Goal: Task Accomplishment & Management: Manage account settings

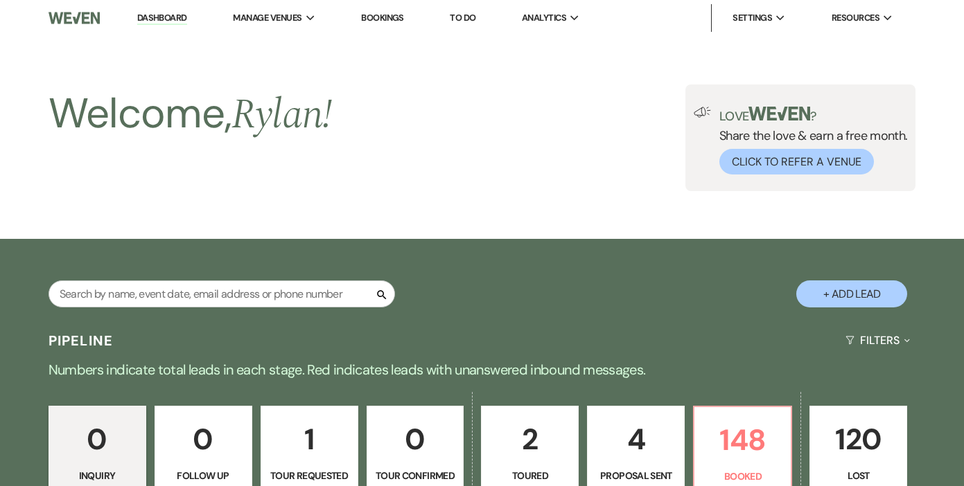
scroll to position [215, 0]
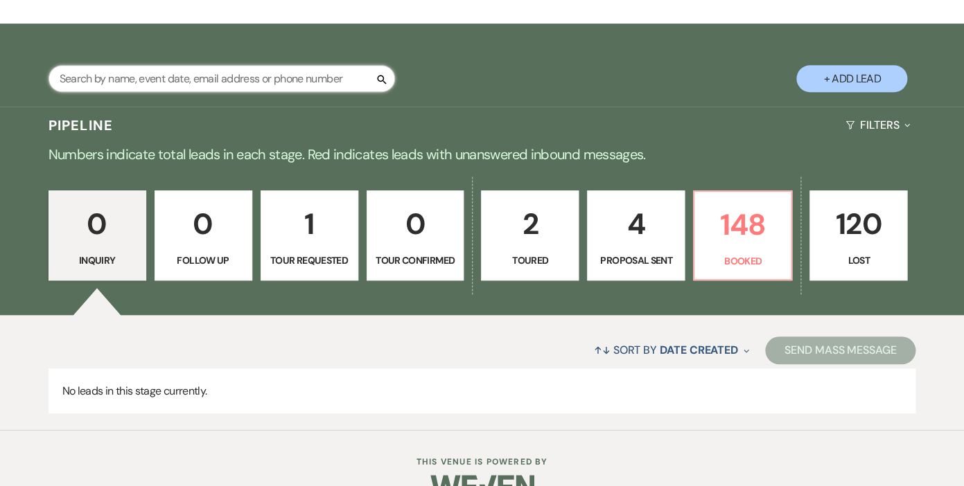
click at [344, 78] on input "text" at bounding box center [222, 78] width 346 height 27
type input "[PERSON_NAME]"
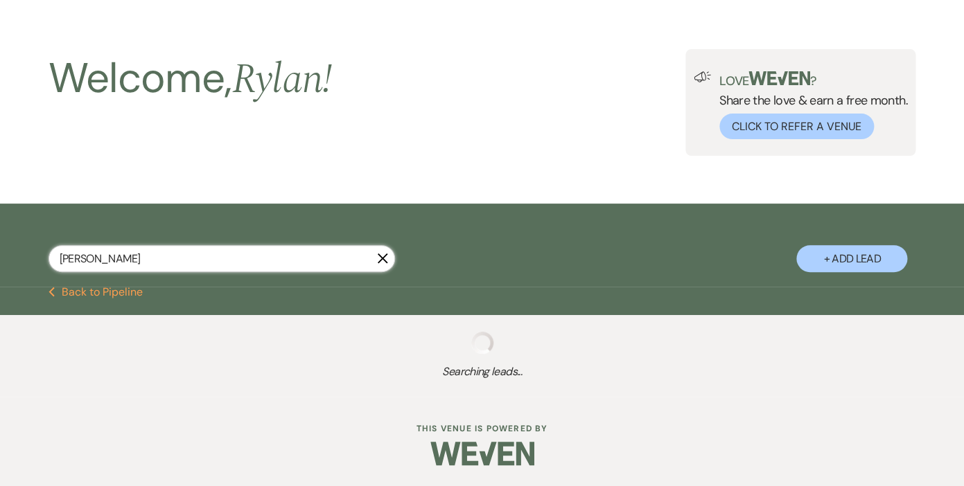
scroll to position [35, 0]
select select "8"
select select "11"
select select "8"
select select "11"
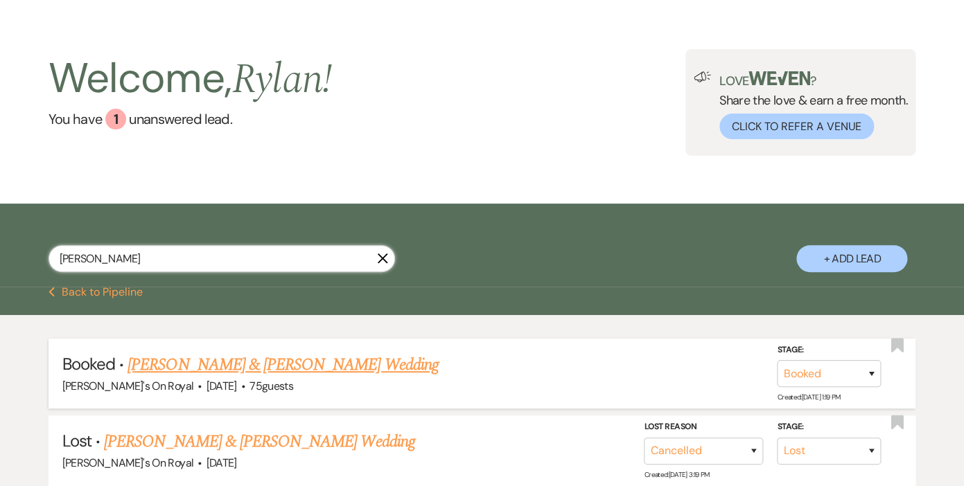
type input "[PERSON_NAME]"
click at [230, 362] on link "[PERSON_NAME] & [PERSON_NAME] Wedding" at bounding box center [282, 365] width 310 height 25
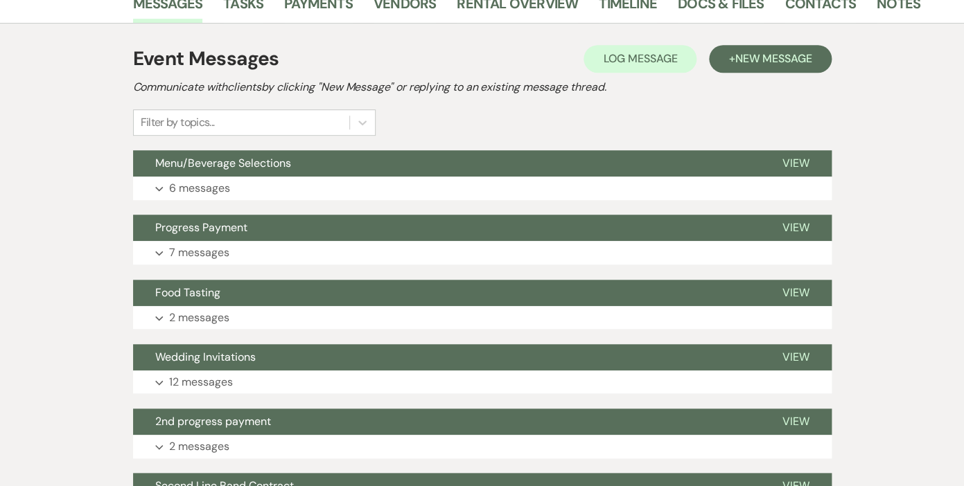
scroll to position [245, 0]
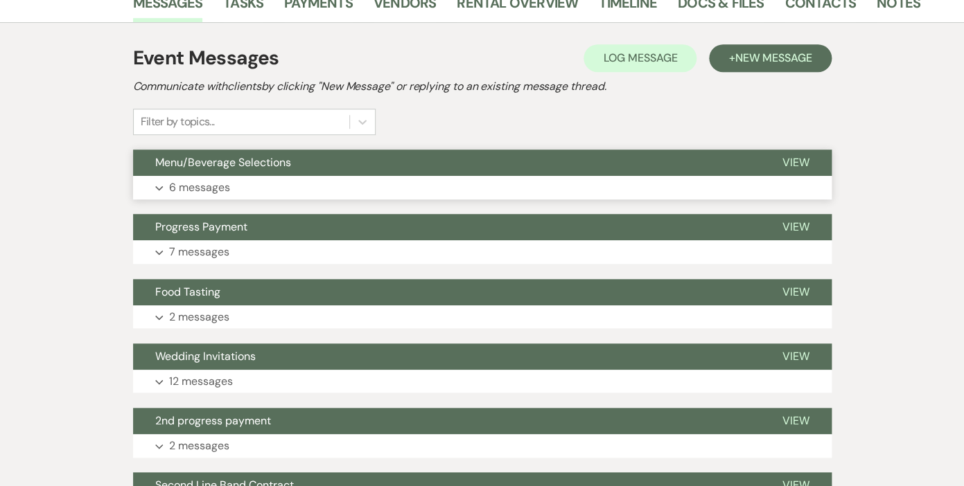
click at [208, 187] on p "6 messages" at bounding box center [199, 188] width 61 height 18
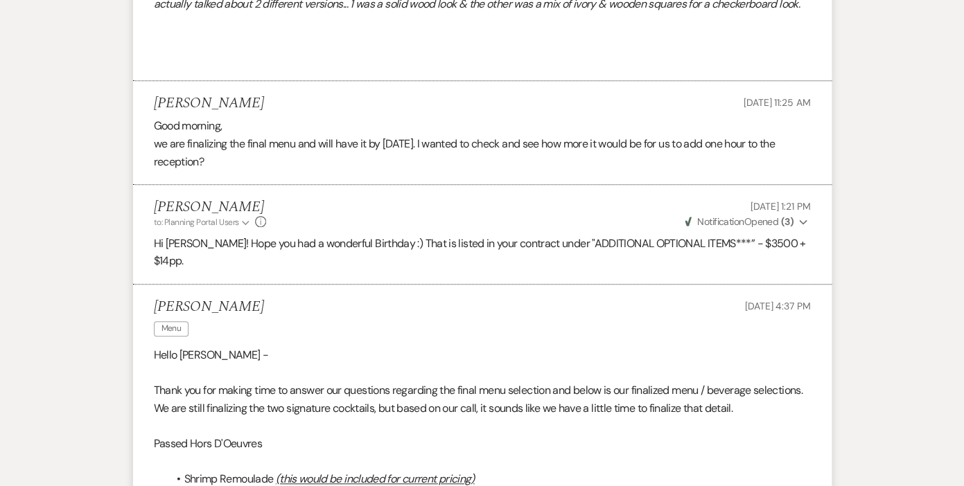
scroll to position [2151, 0]
